Goal: Book appointment/travel/reservation

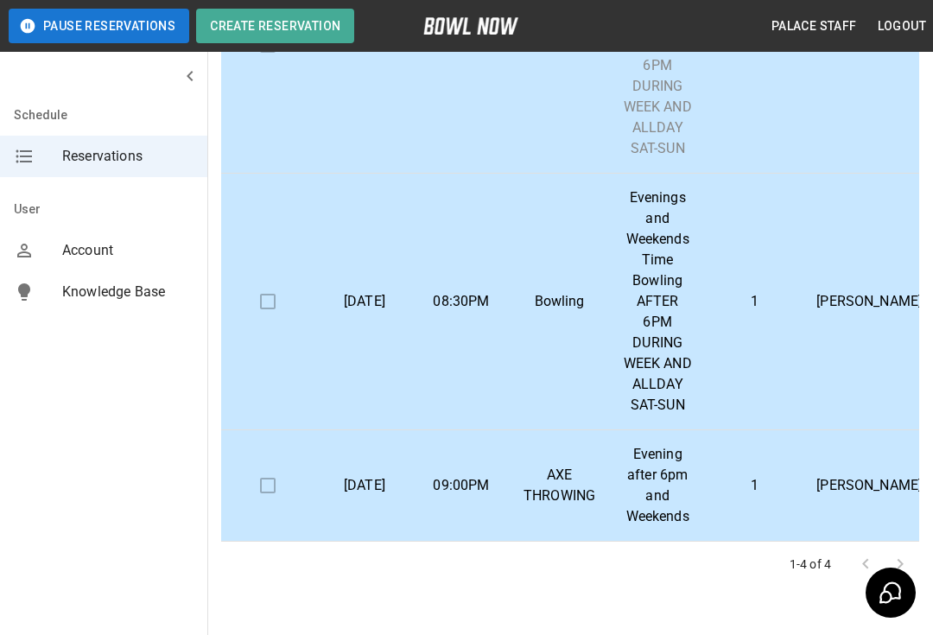
scroll to position [290, 0]
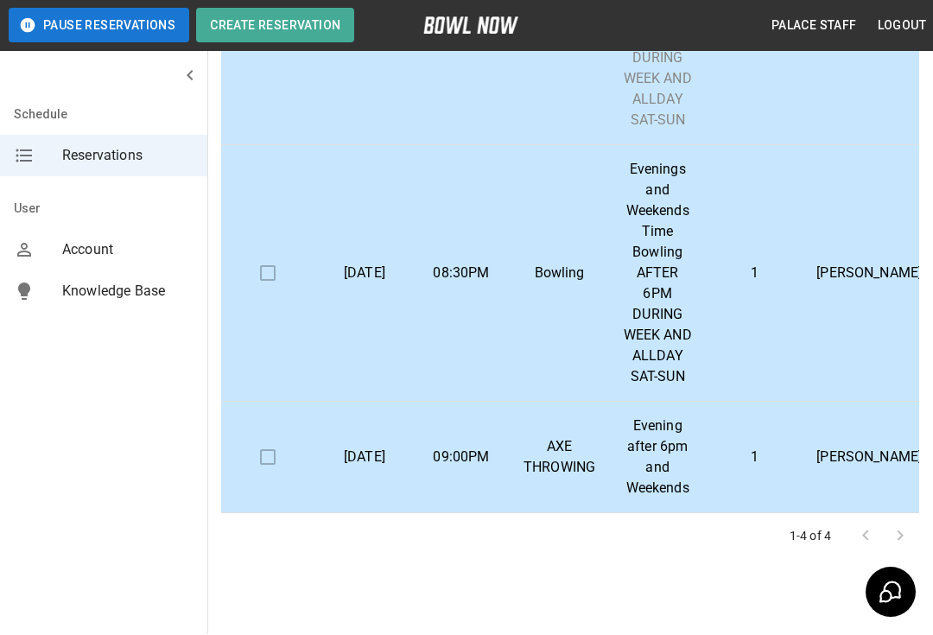
click at [363, 264] on p "[DATE]" at bounding box center [364, 274] width 69 height 21
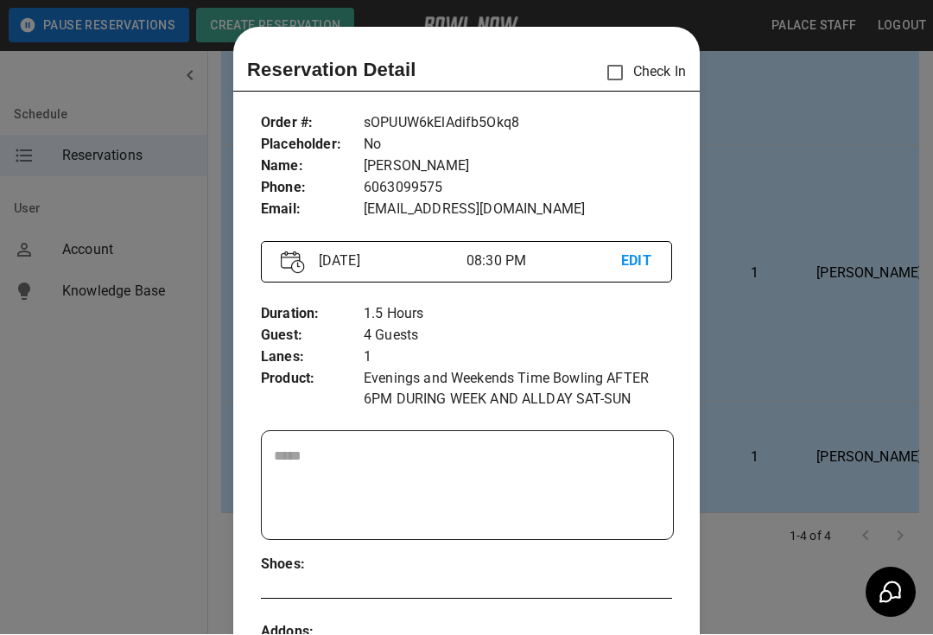
scroll to position [28, 0]
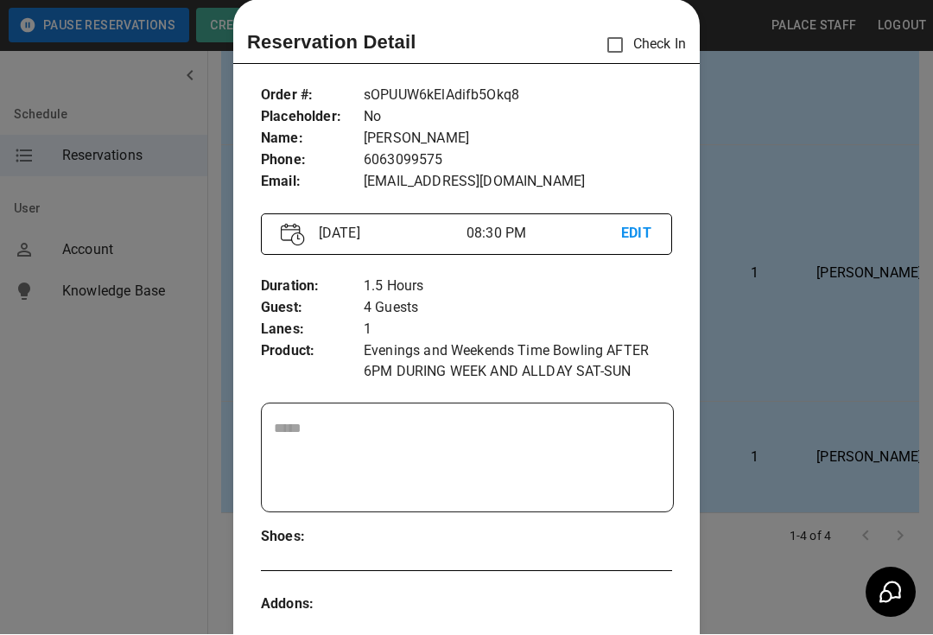
click at [797, 617] on div at bounding box center [466, 317] width 933 height 635
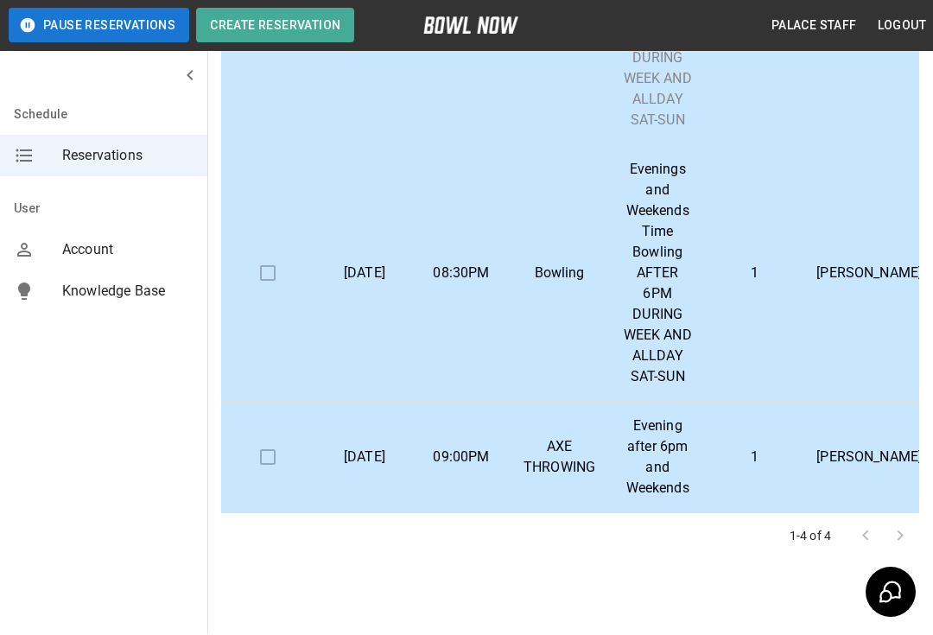
click at [374, 275] on p "[DATE]" at bounding box center [364, 274] width 69 height 21
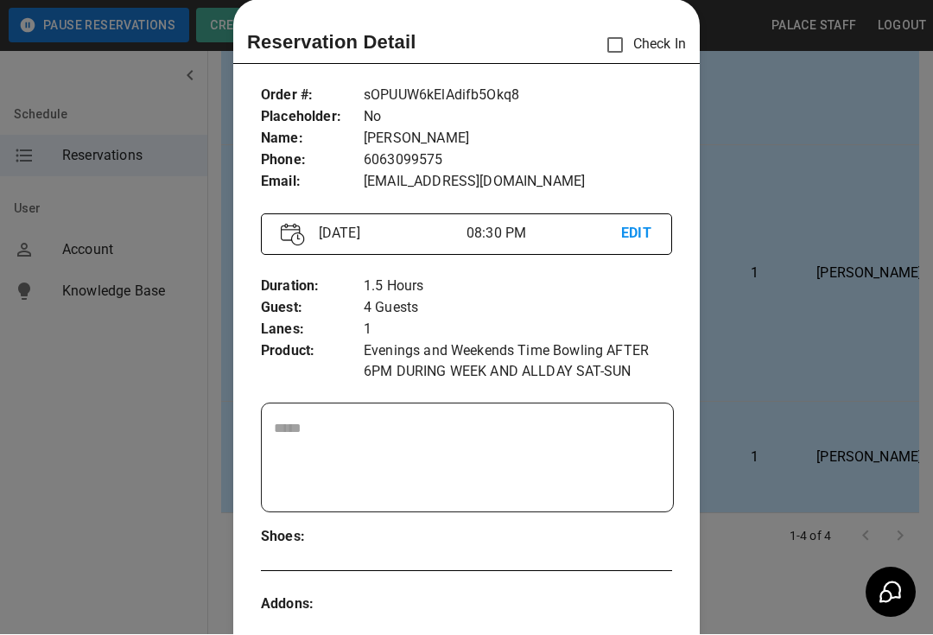
scroll to position [35, 0]
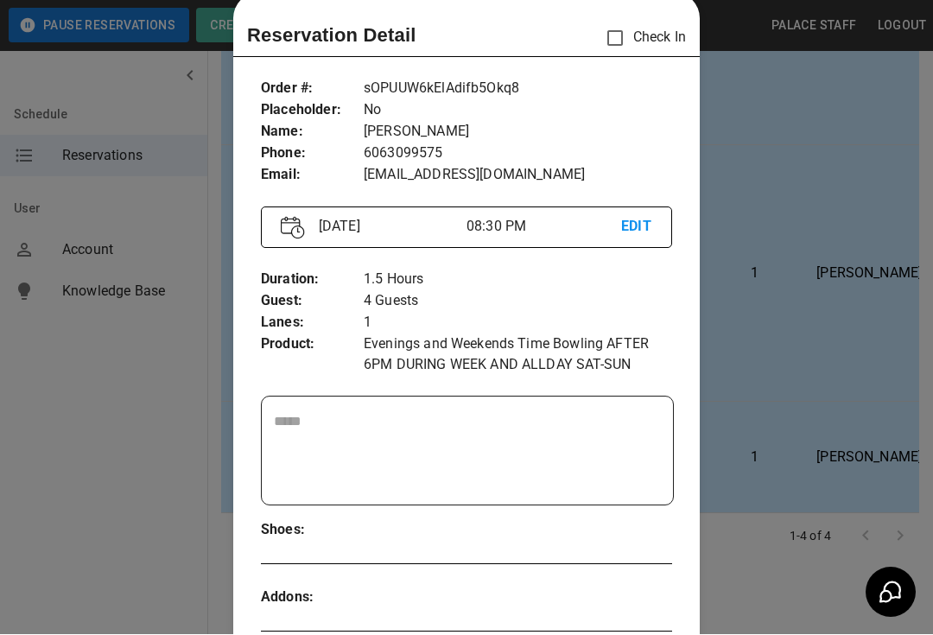
click at [828, 236] on div at bounding box center [466, 317] width 933 height 635
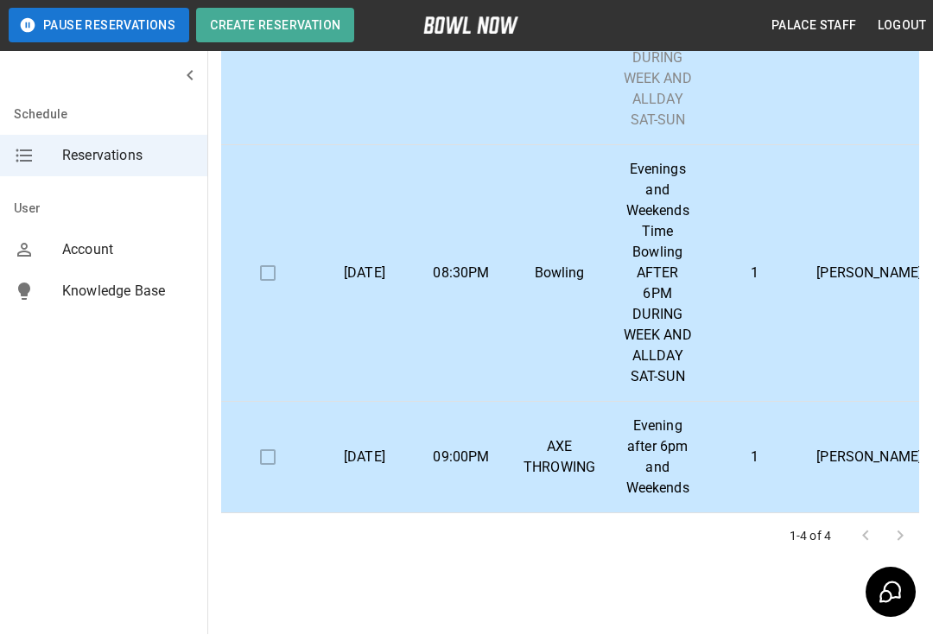
click at [401, 243] on td "[DATE]" at bounding box center [364, 274] width 97 height 257
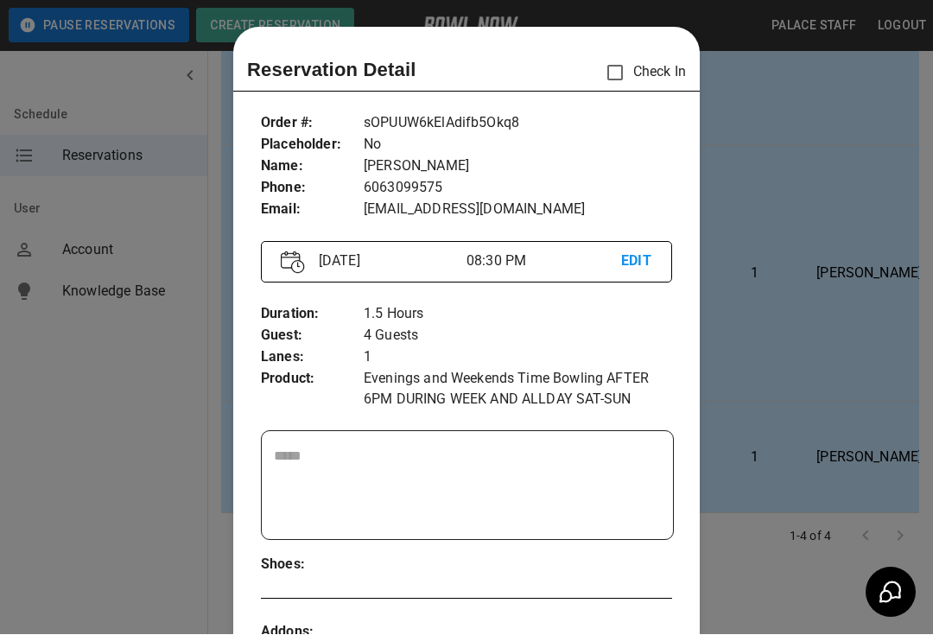
scroll to position [28, 0]
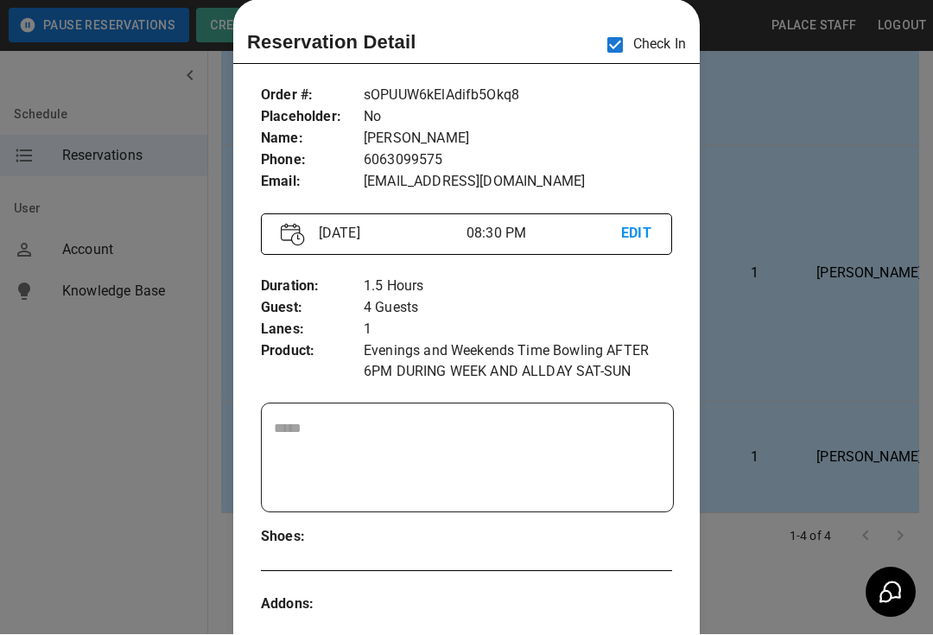
click at [862, 176] on div at bounding box center [466, 317] width 933 height 635
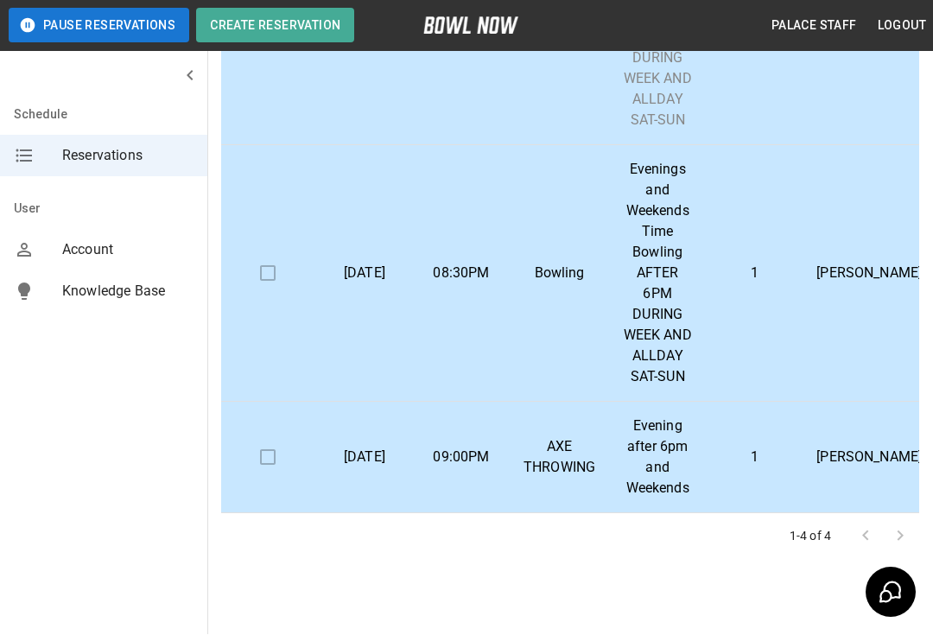
click at [516, 295] on td "Bowling" at bounding box center [559, 274] width 99 height 257
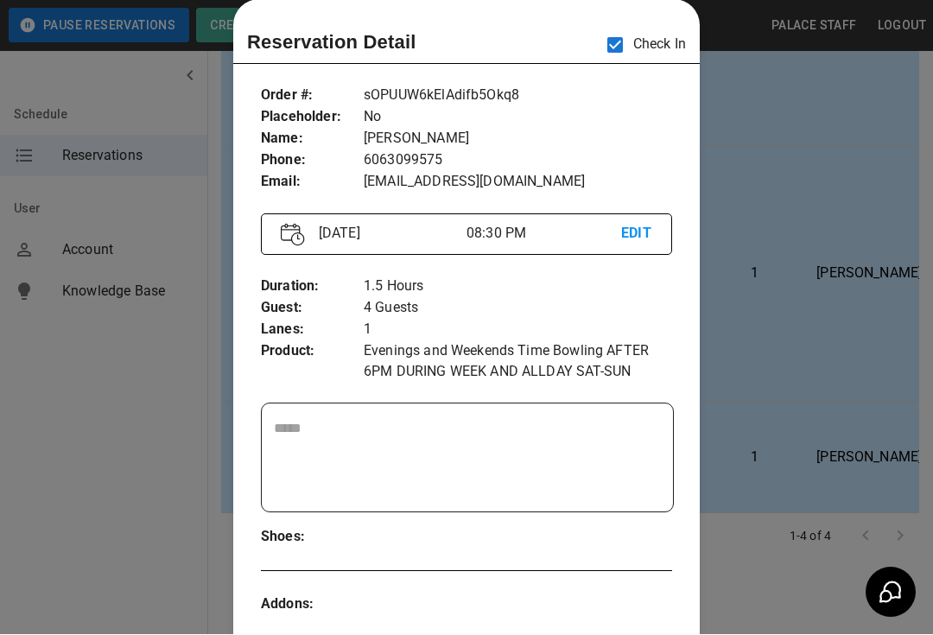
click at [784, 251] on div at bounding box center [466, 317] width 933 height 635
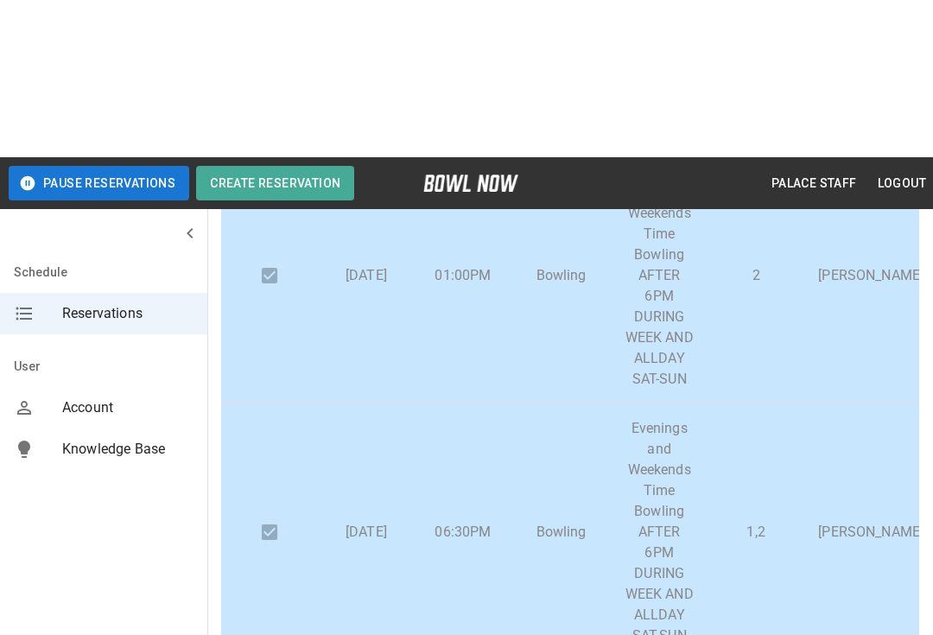
scroll to position [0, 0]
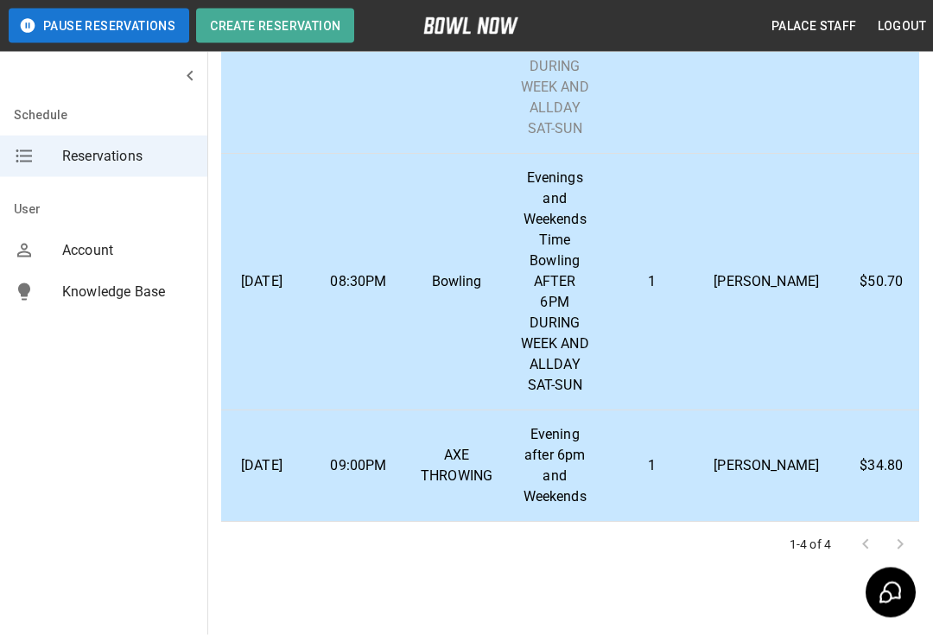
scroll to position [283, 0]
click at [746, 287] on p "[PERSON_NAME]" at bounding box center [766, 280] width 105 height 21
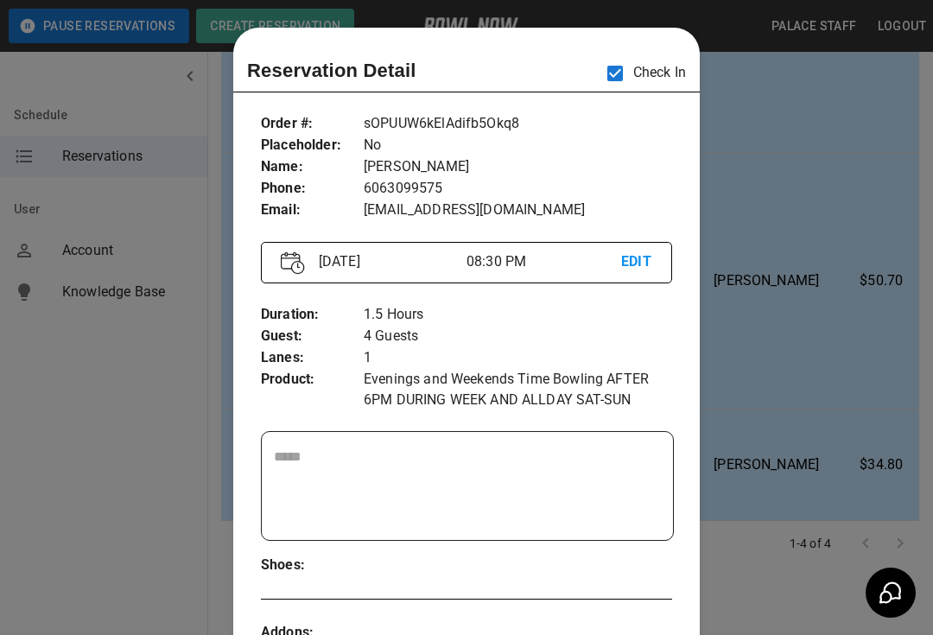
scroll to position [28, 0]
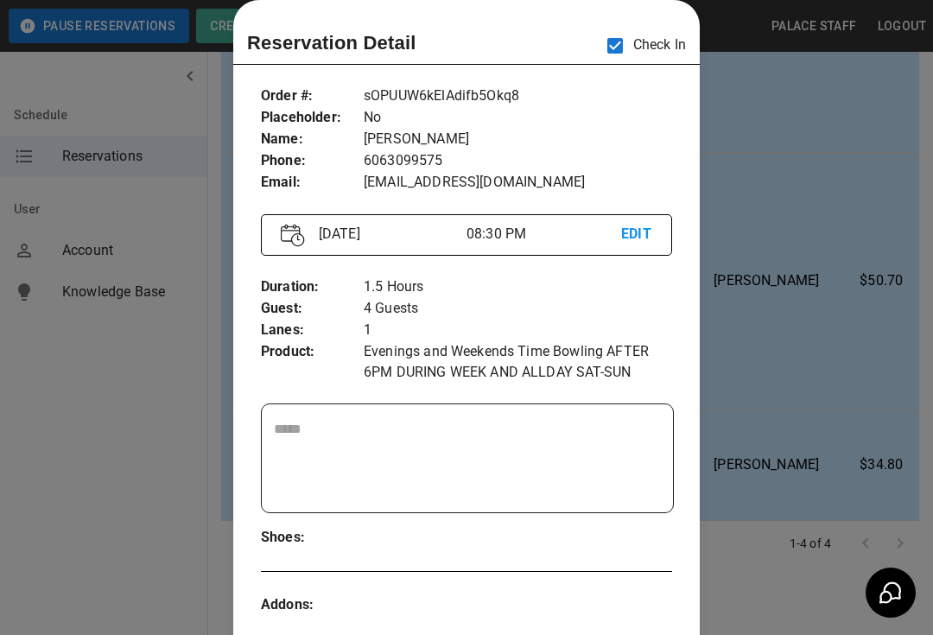
click at [820, 289] on div at bounding box center [466, 317] width 933 height 635
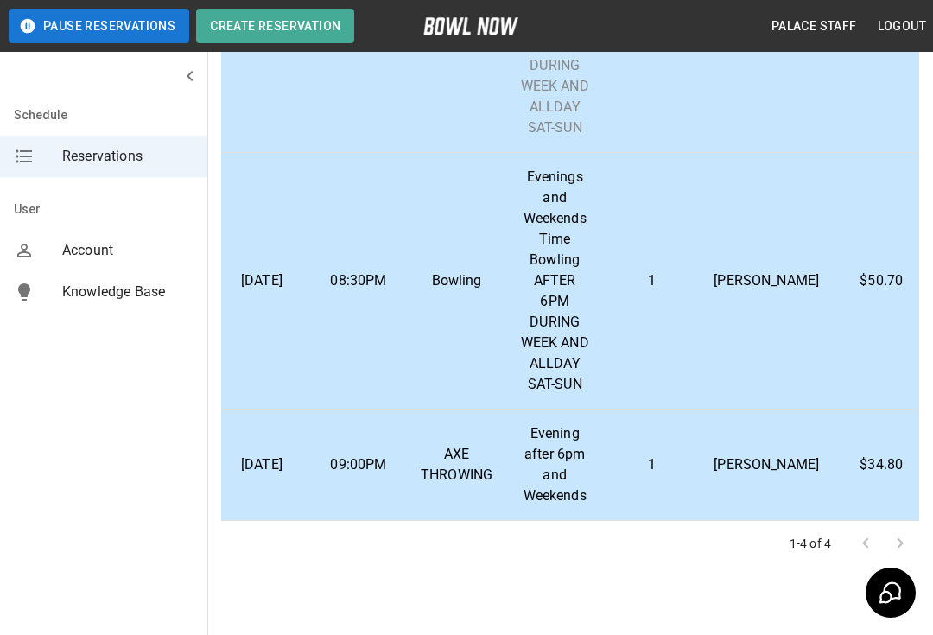
scroll to position [290, 0]
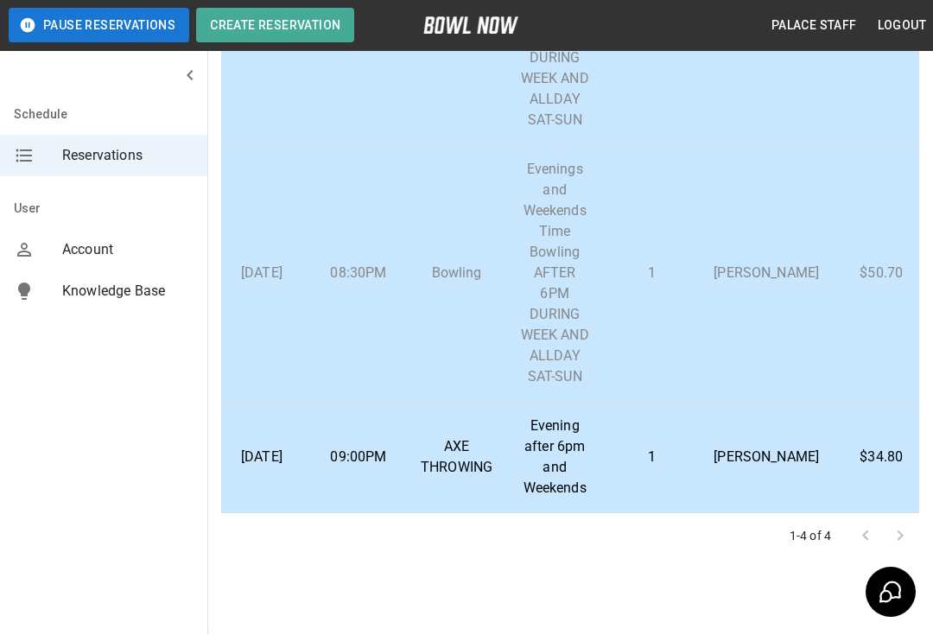
click at [347, 459] on p "09:00PM" at bounding box center [358, 458] width 69 height 21
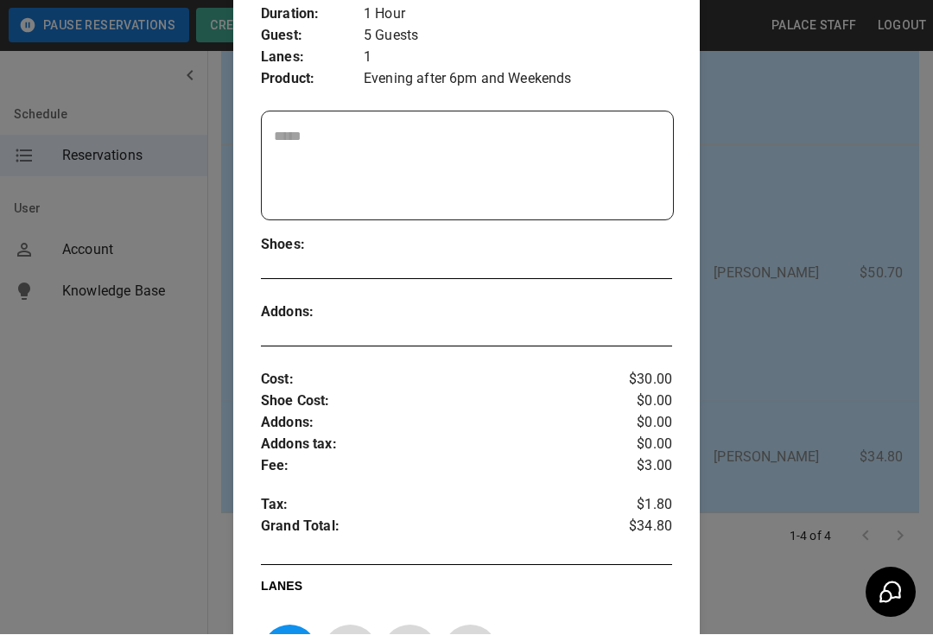
scroll to position [304, 0]
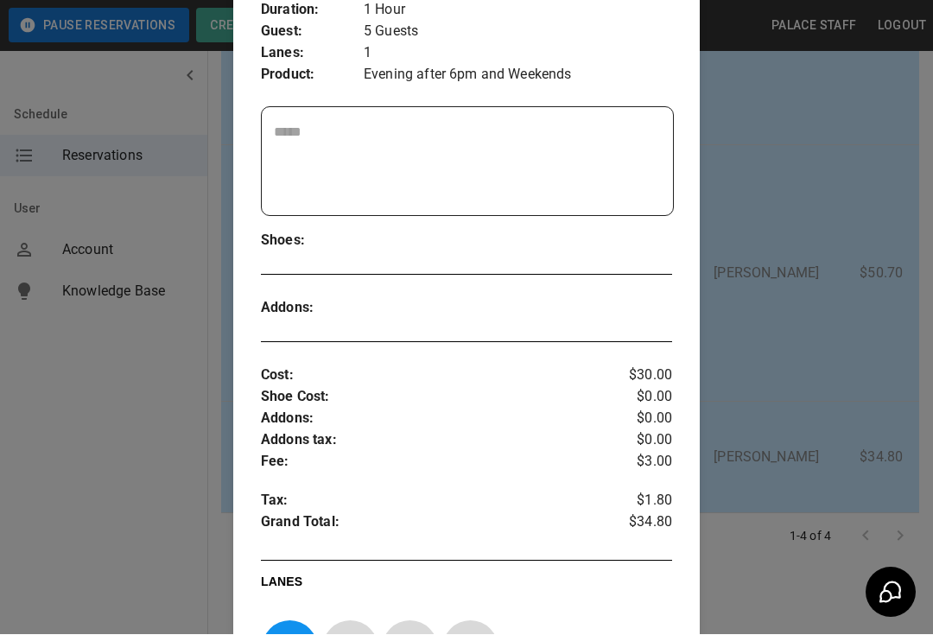
click at [97, 345] on div at bounding box center [466, 317] width 933 height 635
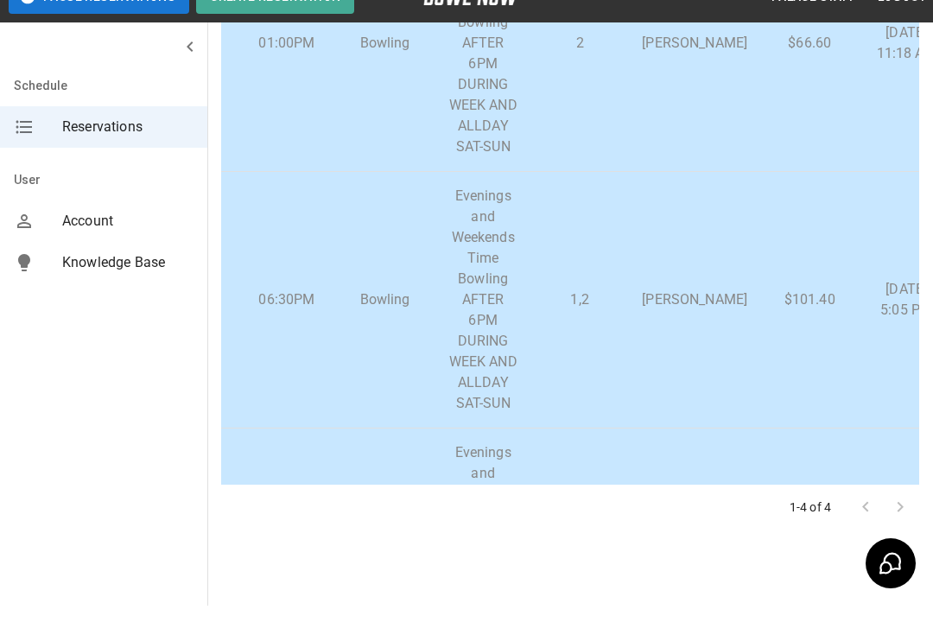
scroll to position [321, 0]
